Goal: Information Seeking & Learning: Find specific page/section

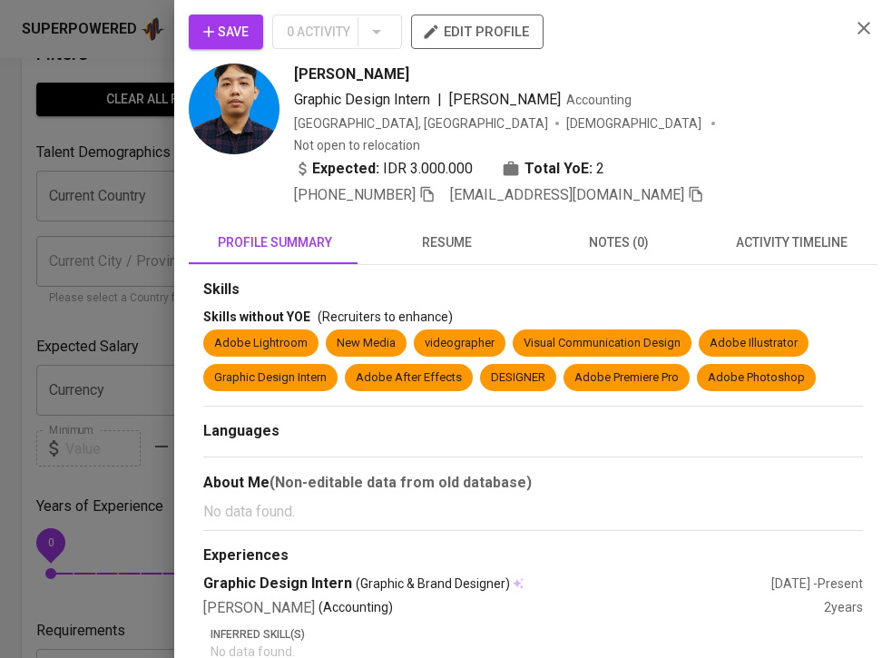
scroll to position [14, 0]
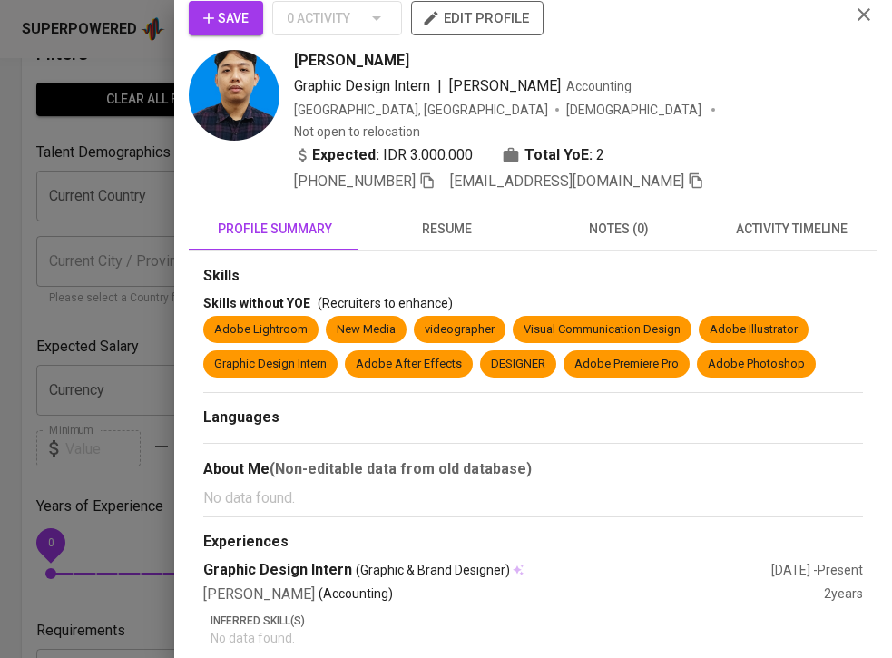
click at [113, 155] on div at bounding box center [446, 329] width 892 height 658
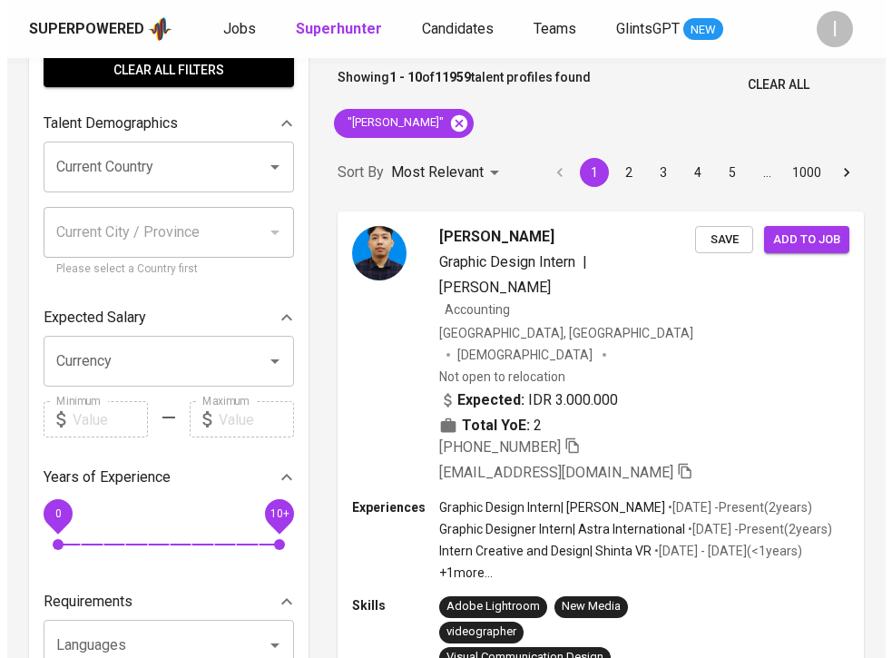
scroll to position [71, 0]
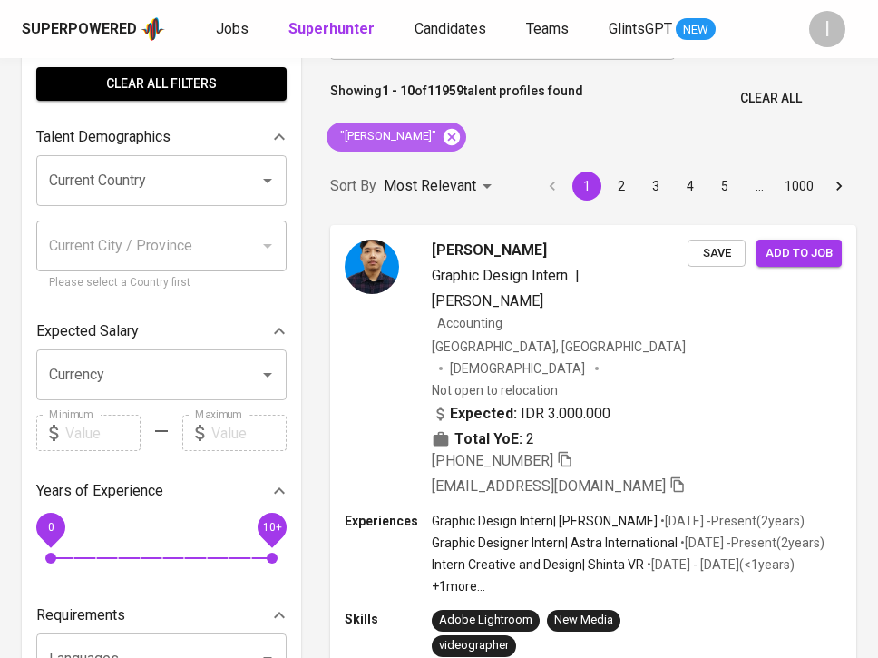
click at [444, 130] on icon at bounding box center [452, 136] width 16 height 16
click at [431, 170] on div "Most Relevant" at bounding box center [441, 187] width 114 height 34
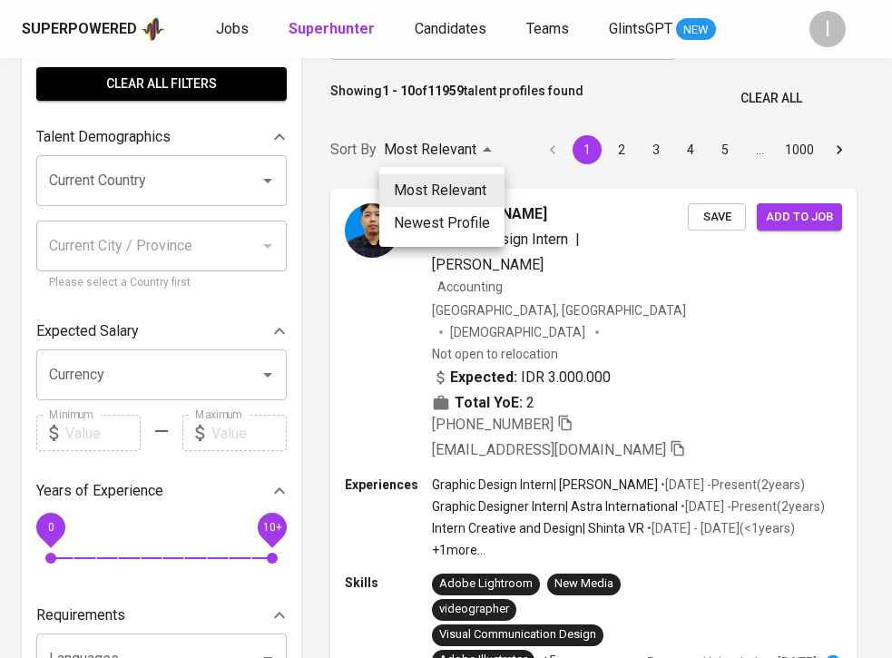
click at [513, 117] on div at bounding box center [446, 329] width 892 height 658
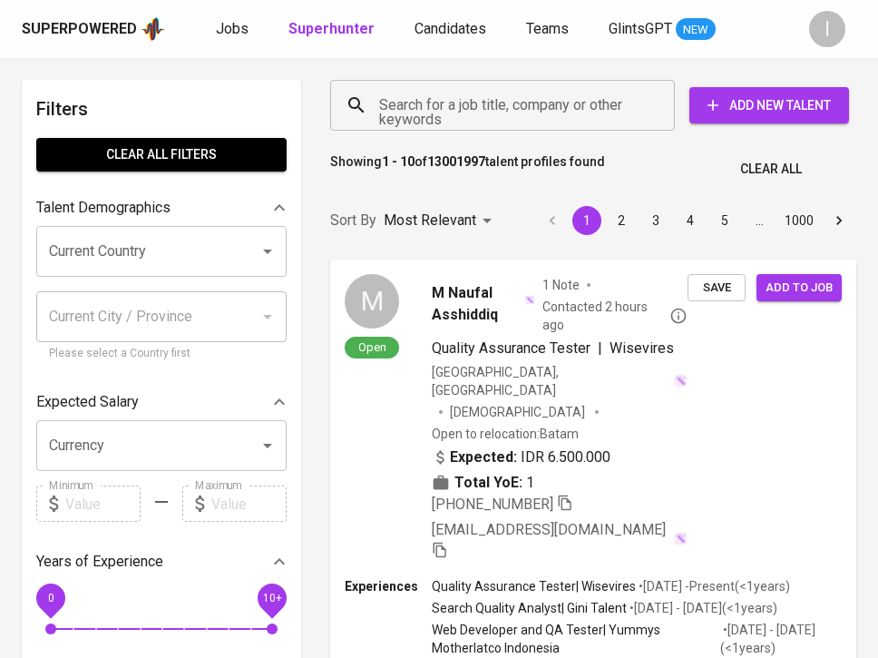
click at [516, 90] on input "Search for a job title, company or other keywords" at bounding box center [507, 105] width 265 height 34
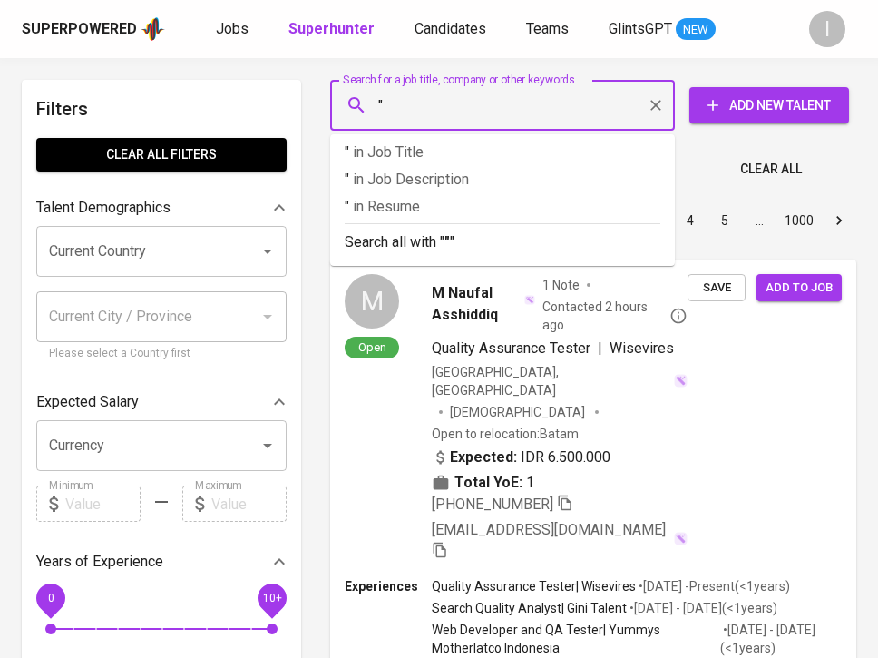
paste input "3Plus Design"
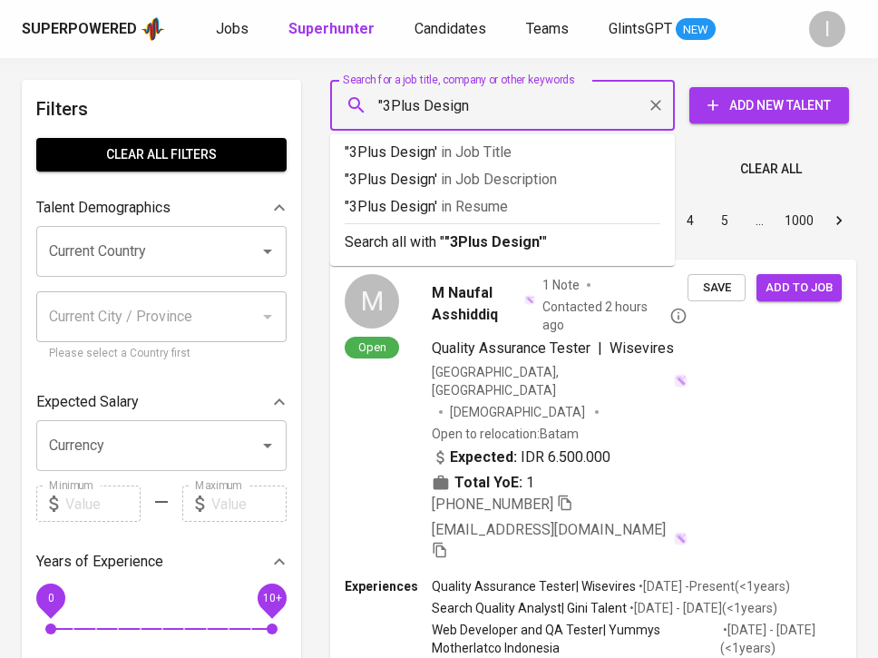
type input ""3Plus Design'"
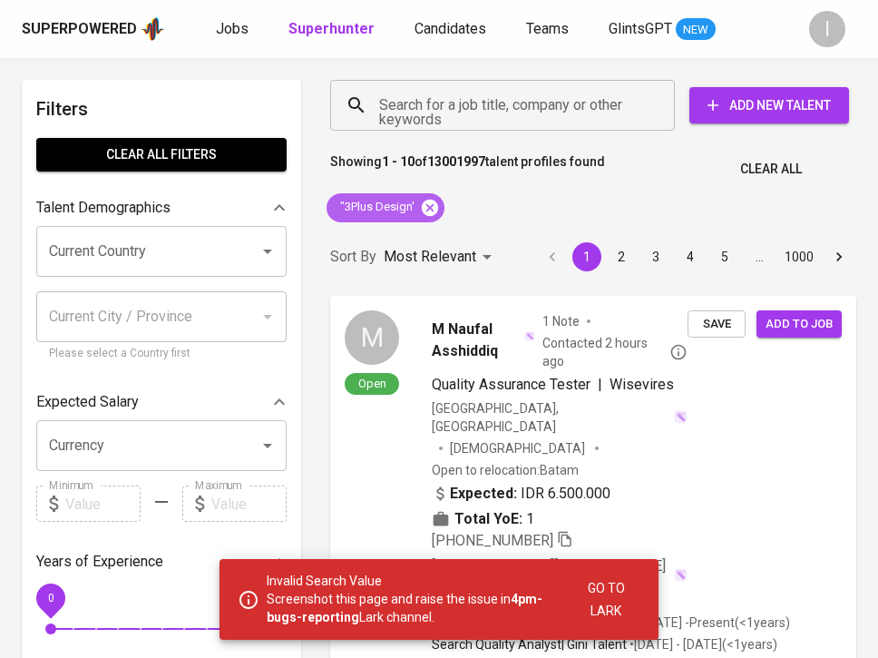
click at [431, 203] on icon at bounding box center [430, 207] width 16 height 16
click at [496, 111] on input "Search for a job title, company or other keywords" at bounding box center [507, 105] width 265 height 34
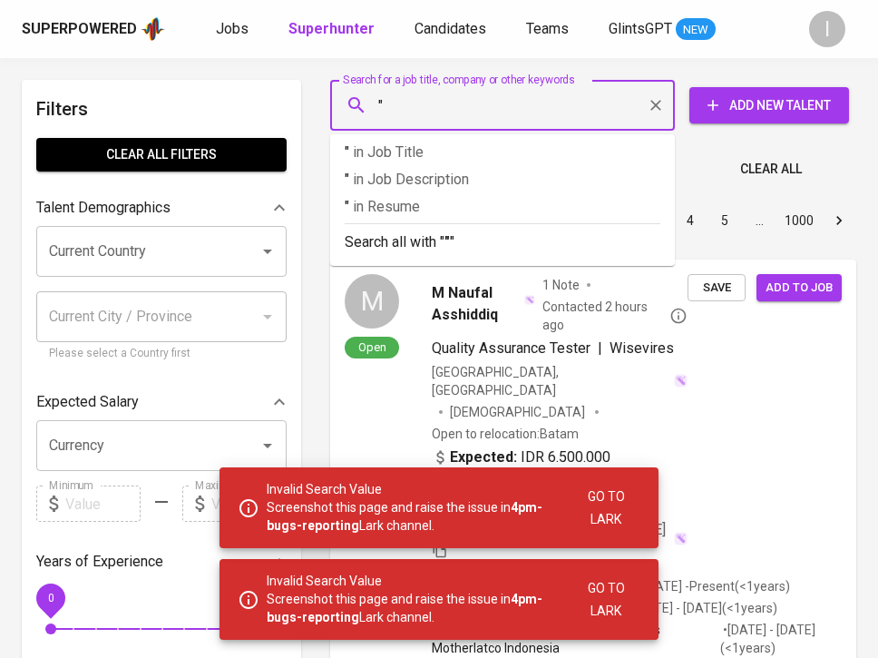
paste input "3Plus Design"
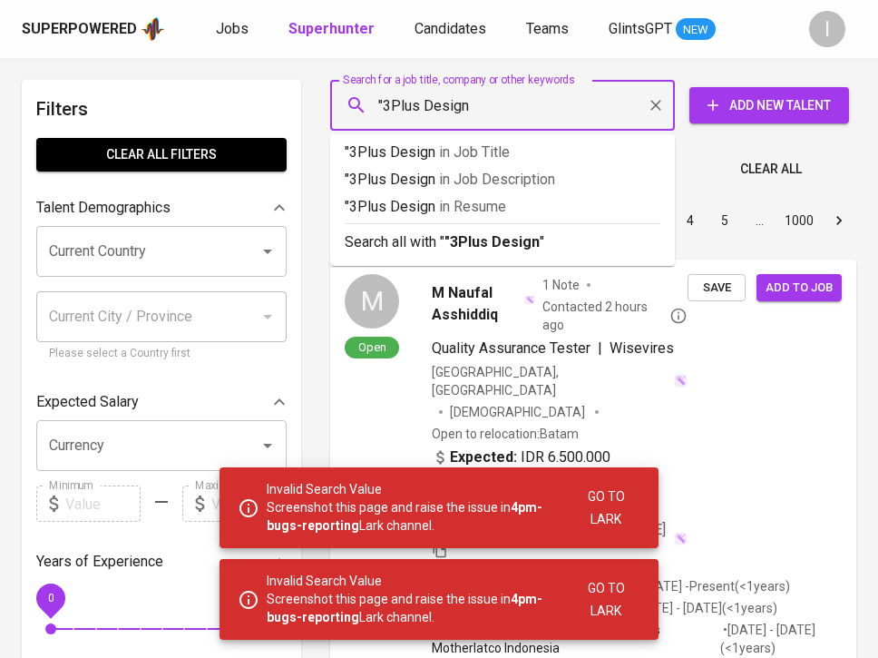
type input ""3Plus Design""
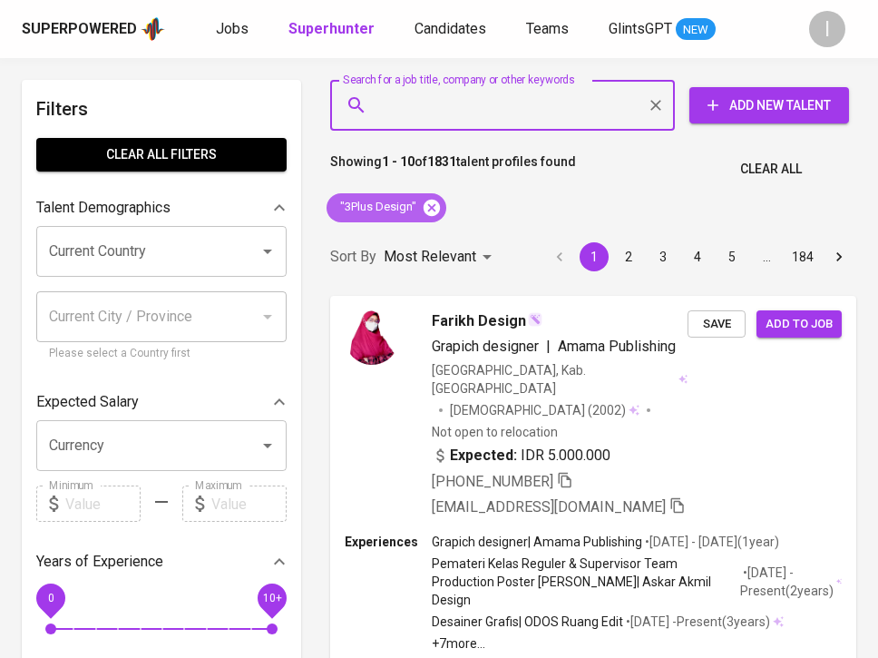
click at [430, 208] on icon at bounding box center [432, 208] width 20 height 20
click at [499, 109] on input "Search for a job title, company or other keywords" at bounding box center [507, 105] width 265 height 34
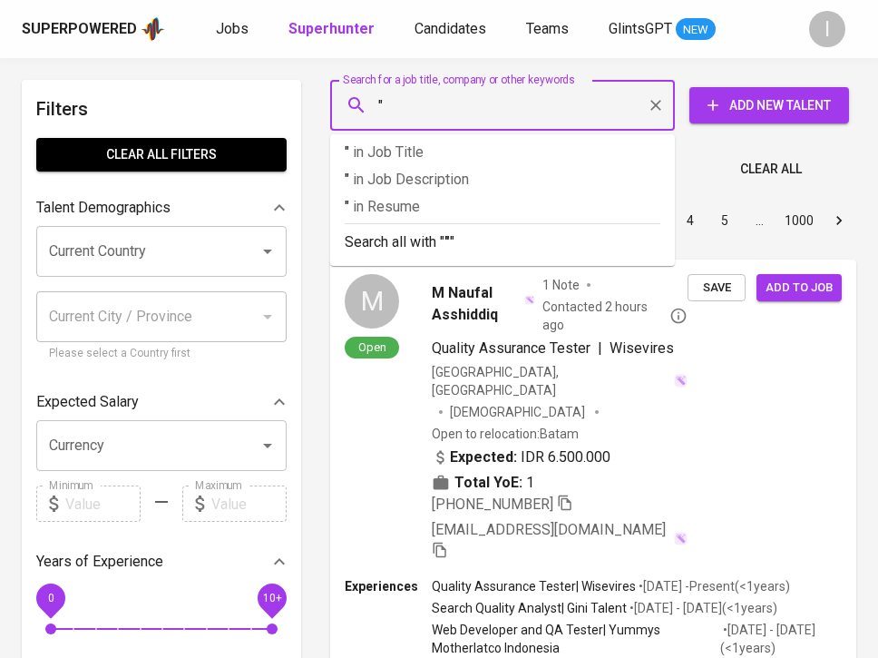
paste input "Triplus [GEOGRAPHIC_DATA]"
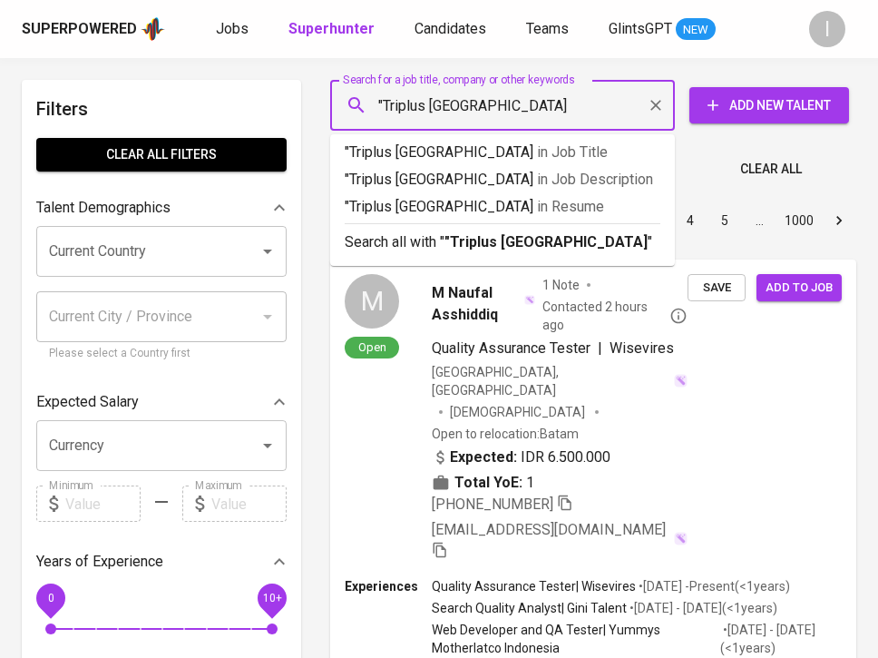
type input ""Triplus Indonesia""
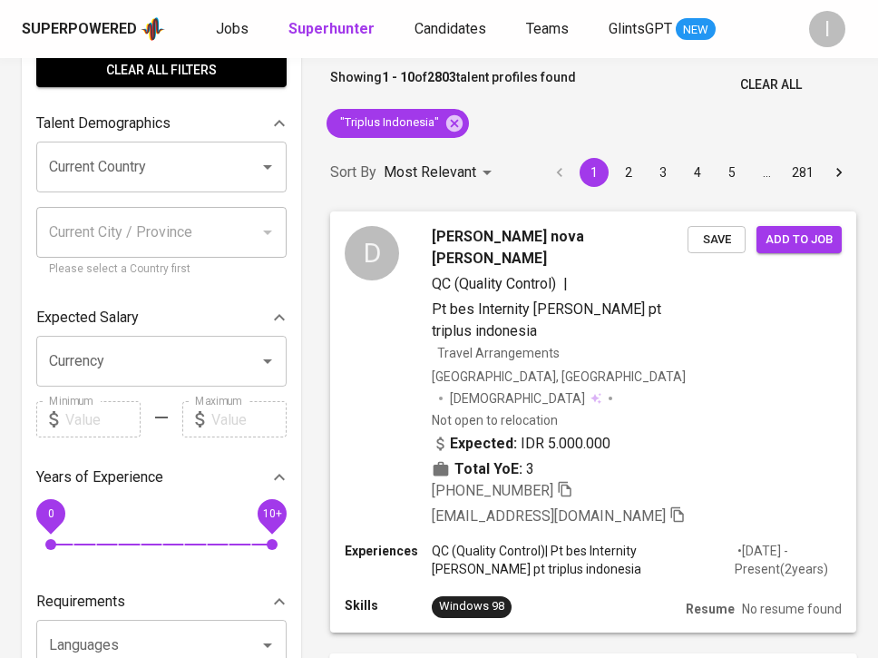
scroll to position [81, 0]
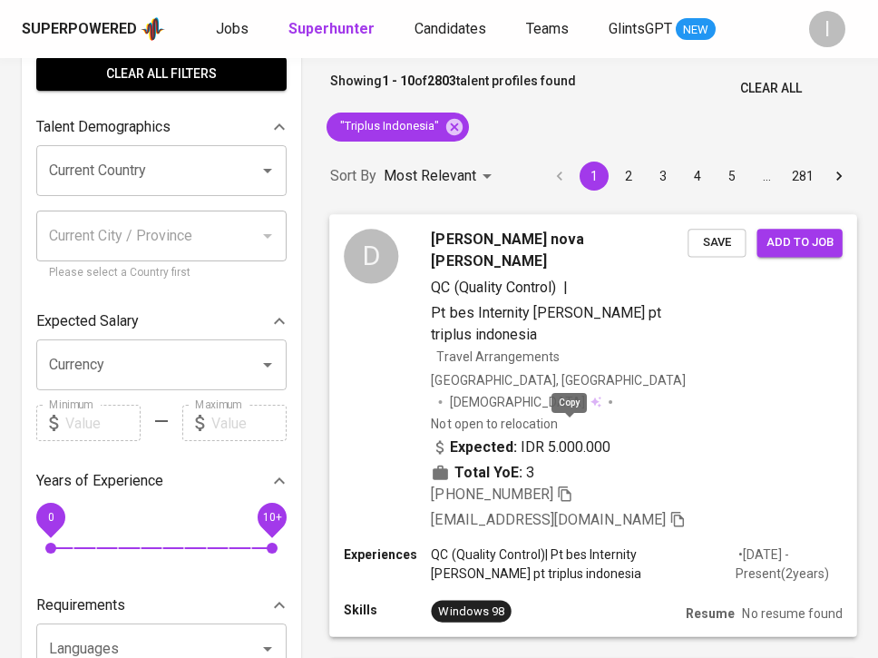
drag, startPoint x: 566, startPoint y: 429, endPoint x: 590, endPoint y: 397, distance: 39.6
click at [566, 486] on icon "button" at bounding box center [565, 494] width 16 height 16
